Goal: Task Accomplishment & Management: Manage account settings

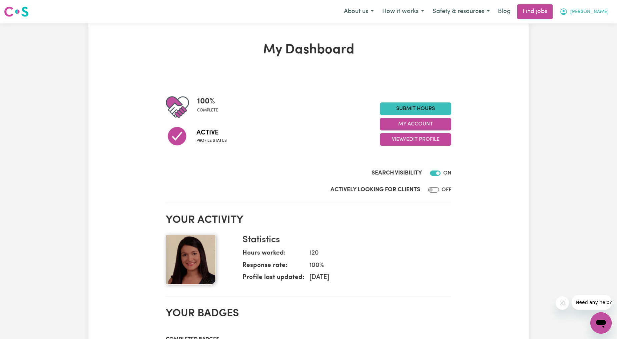
click at [600, 14] on span "[PERSON_NAME]" at bounding box center [589, 11] width 38 height 7
click at [587, 20] on link "My Account" at bounding box center [586, 26] width 53 height 13
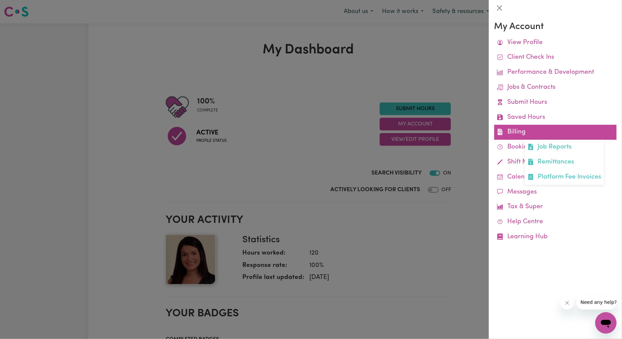
click at [525, 130] on link "Billing Job Reports Remittances Platform Fee Invoices" at bounding box center [555, 132] width 122 height 15
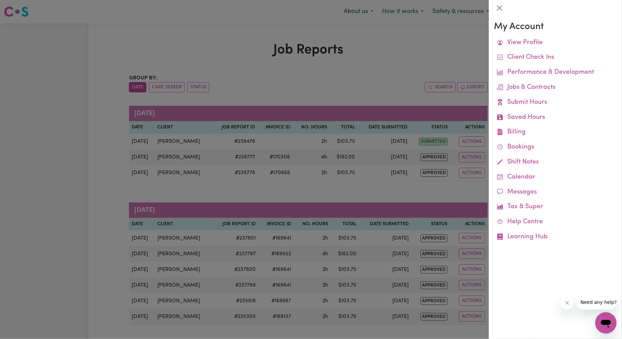
click at [328, 93] on div at bounding box center [311, 169] width 622 height 339
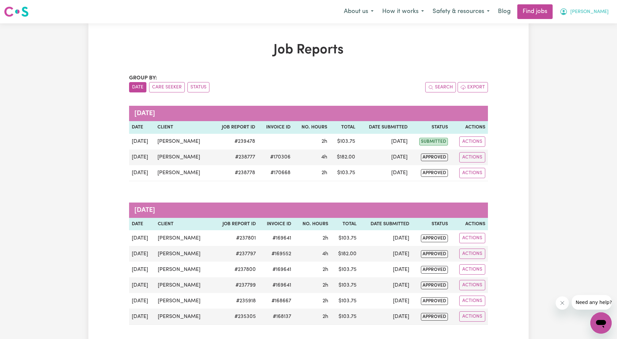
click at [594, 12] on span "[PERSON_NAME]" at bounding box center [589, 11] width 38 height 7
click at [576, 24] on link "My Account" at bounding box center [586, 26] width 53 height 13
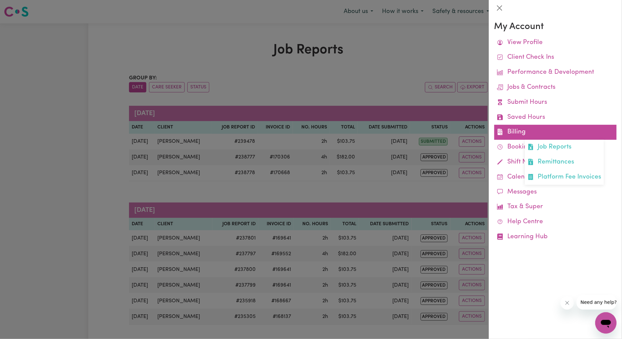
click at [517, 130] on link "Billing Job Reports Remittances Platform Fee Invoices" at bounding box center [555, 132] width 122 height 15
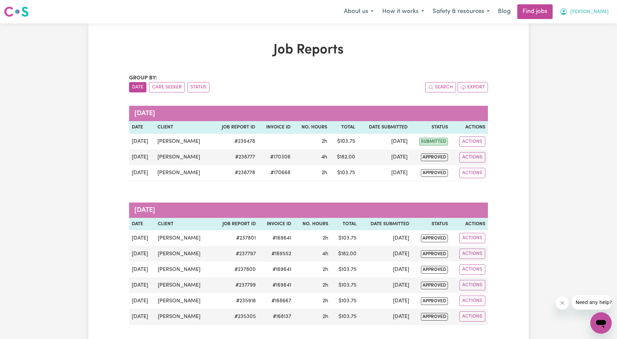
click at [584, 13] on span "[PERSON_NAME]" at bounding box center [589, 11] width 38 height 7
click at [575, 25] on link "My Account" at bounding box center [586, 26] width 53 height 13
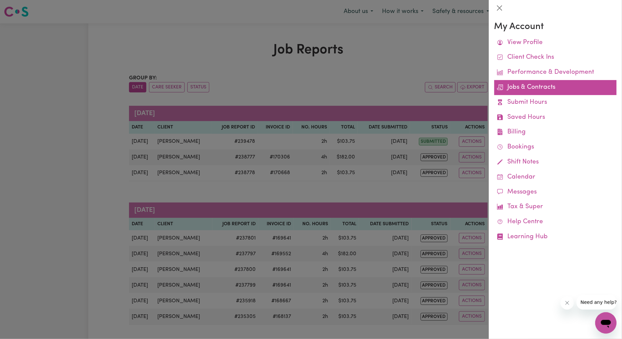
click at [534, 87] on link "Jobs & Contracts" at bounding box center [555, 87] width 122 height 15
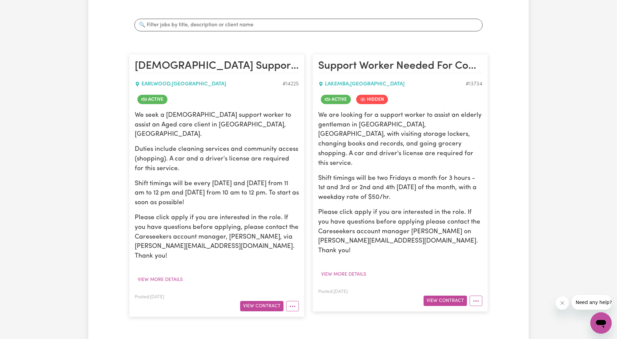
scroll to position [123, 0]
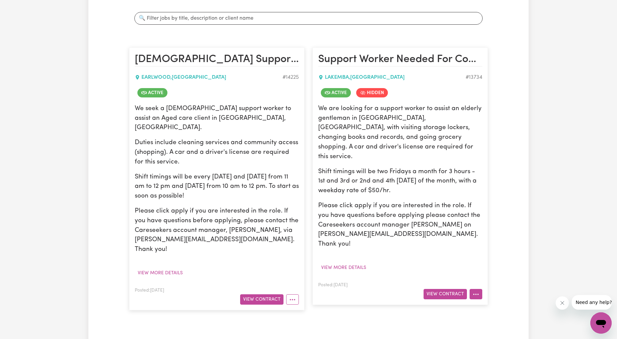
click at [471, 289] on button "More options" at bounding box center [475, 294] width 13 height 10
click at [482, 303] on link "Job Details" at bounding box center [496, 309] width 53 height 13
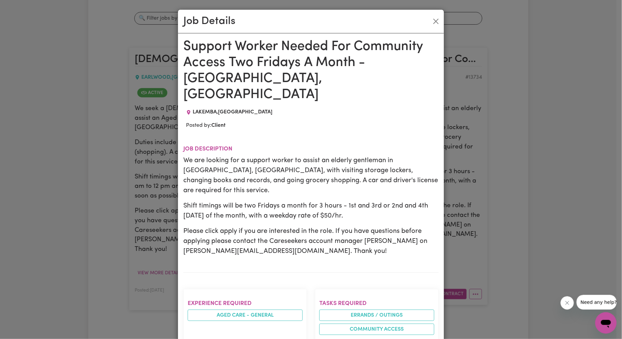
click at [435, 28] on div "Job Details" at bounding box center [311, 22] width 266 height 24
click at [432, 25] on button "Close" at bounding box center [436, 21] width 11 height 11
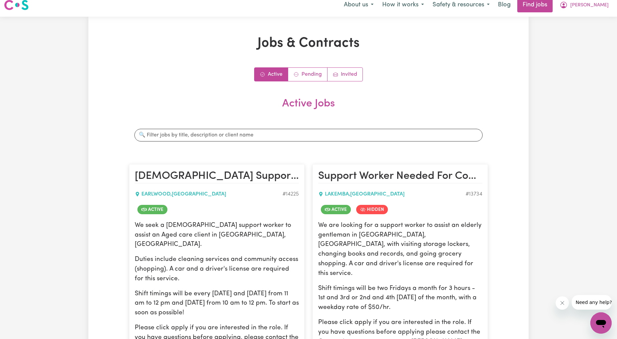
scroll to position [0, 0]
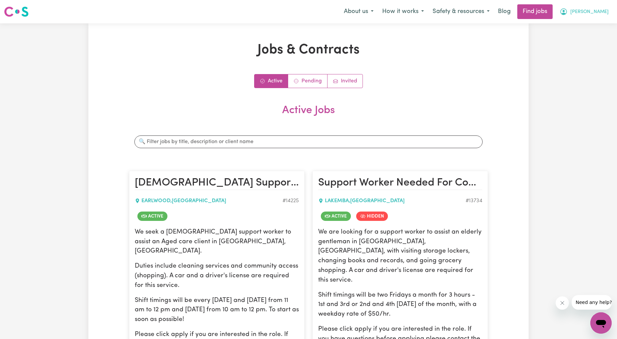
click at [584, 14] on span "[PERSON_NAME]" at bounding box center [589, 11] width 38 height 7
click at [567, 49] on link "Logout" at bounding box center [586, 51] width 53 height 13
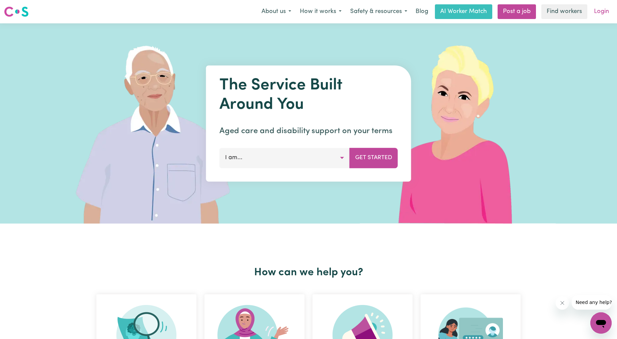
click at [597, 9] on link "Login" at bounding box center [601, 11] width 23 height 15
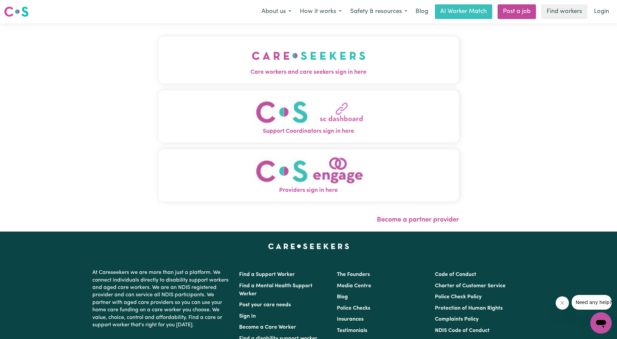
click at [343, 71] on span "Care workers and care seekers sign in here" at bounding box center [308, 72] width 300 height 9
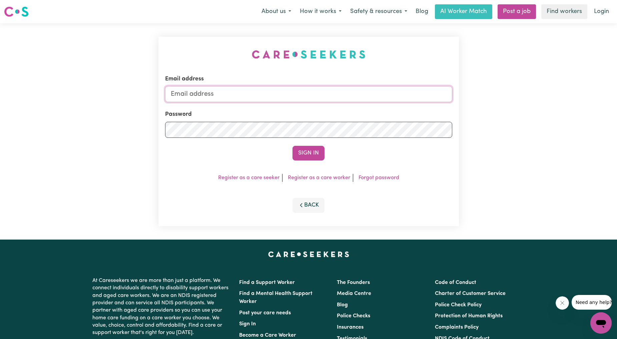
click at [322, 98] on input "Email address" at bounding box center [308, 94] width 287 height 16
drag, startPoint x: 206, startPoint y: 94, endPoint x: 350, endPoint y: 98, distance: 144.4
click at [350, 98] on input "[EMAIL_ADDRESS][PERSON_NAME][DOMAIN_NAME]" at bounding box center [308, 94] width 287 height 16
type input "superuser~[EMAIL_ADDRESS][DOMAIN_NAME]"
click at [307, 151] on button "Sign In" at bounding box center [308, 153] width 32 height 15
